Goal: Obtain resource: Download file/media

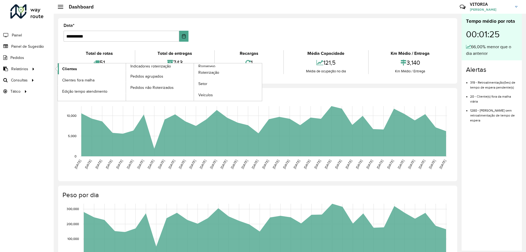
click at [67, 68] on span "Clientes" at bounding box center [69, 69] width 15 height 6
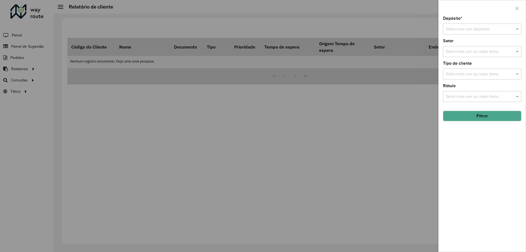
click at [470, 21] on div "Depósito * Selecione um depósito" at bounding box center [482, 25] width 78 height 18
click at [469, 25] on div "Selecione um depósito" at bounding box center [482, 29] width 78 height 11
click at [466, 47] on span "CDD Barueri" at bounding box center [457, 44] width 24 height 5
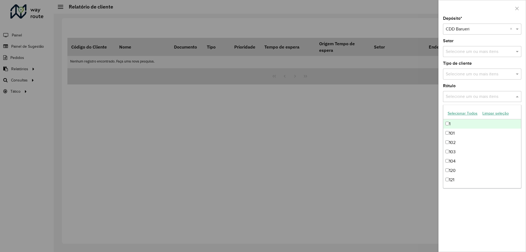
click at [461, 92] on div "Selecione um ou mais itens" at bounding box center [482, 96] width 78 height 11
click at [466, 75] on input "text" at bounding box center [479, 74] width 70 height 7
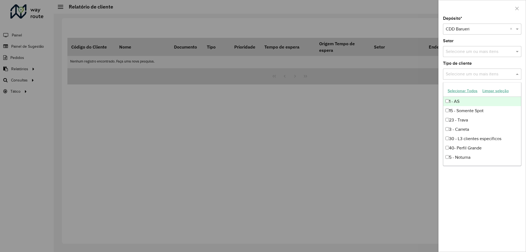
click at [460, 92] on button "Selecionar Todos" at bounding box center [462, 91] width 35 height 8
click at [519, 76] on span at bounding box center [518, 74] width 7 height 7
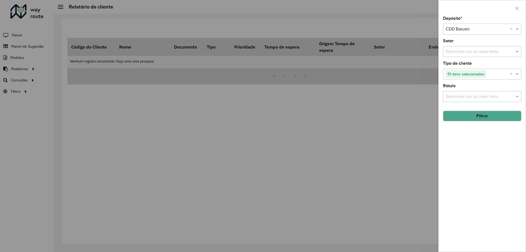
click at [500, 114] on button "Filtrar" at bounding box center [482, 116] width 78 height 10
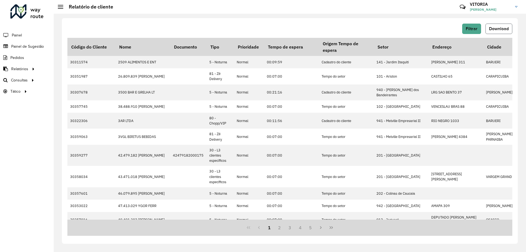
click at [495, 30] on span "Download" at bounding box center [499, 28] width 20 height 5
